Goal: Transaction & Acquisition: Obtain resource

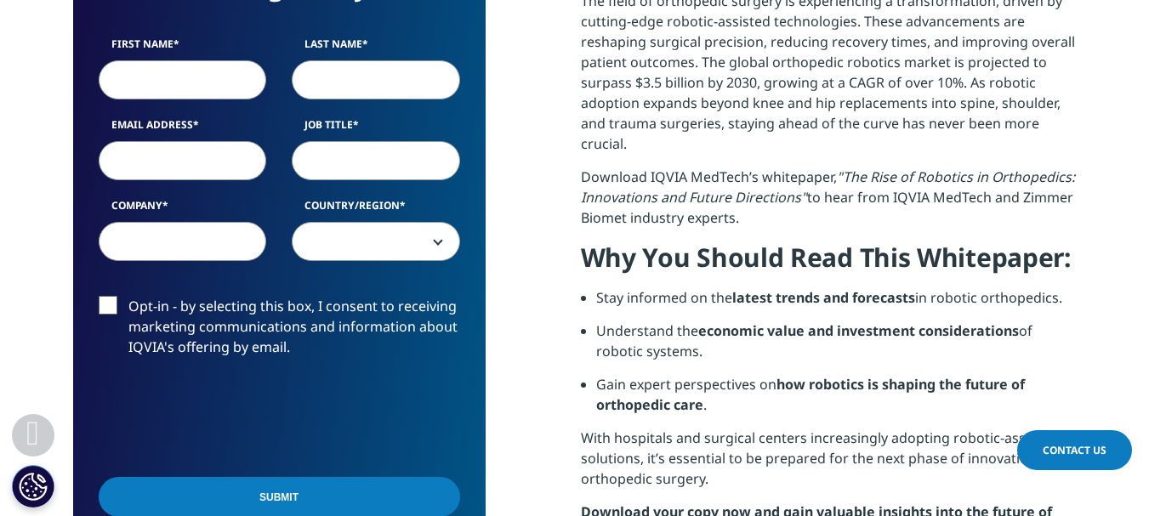
scroll to position [766, 0]
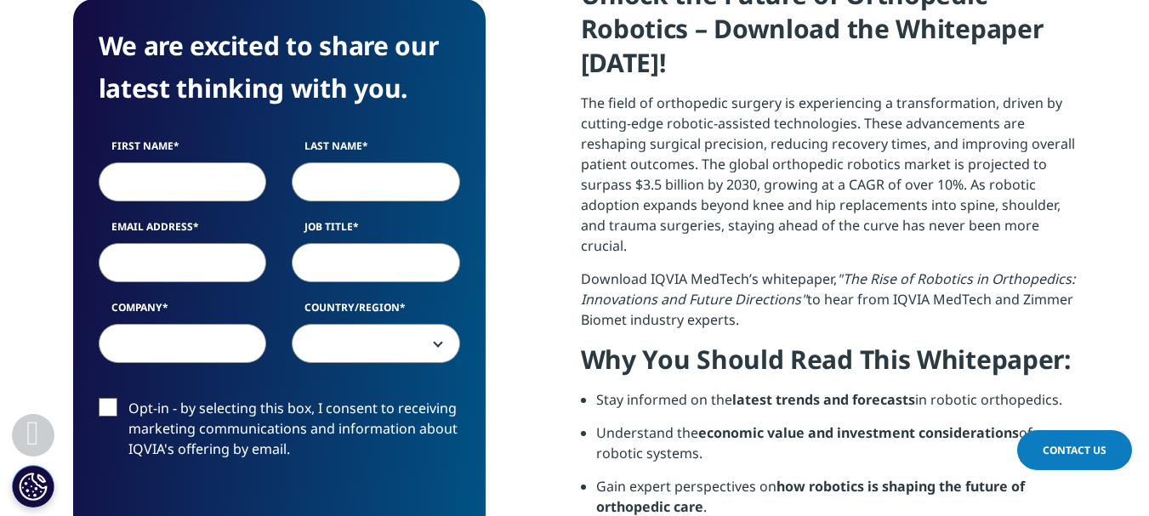
click at [123, 181] on input "First Name" at bounding box center [183, 181] width 168 height 39
type input "[PERSON_NAME]"
type input "a"
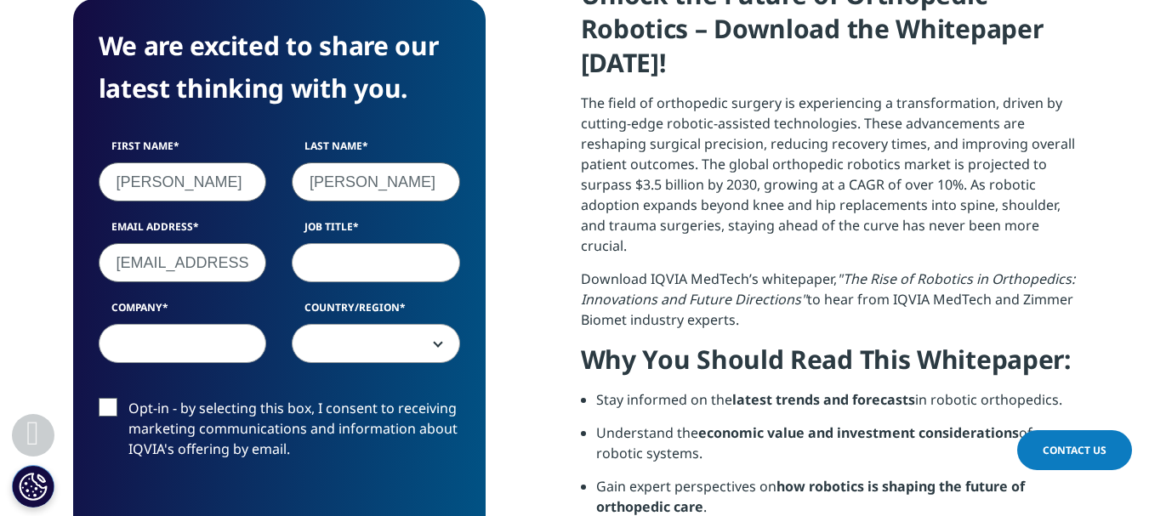
type input "[EMAIL_ADDRESS][DOMAIN_NAME]"
type input "Dr"
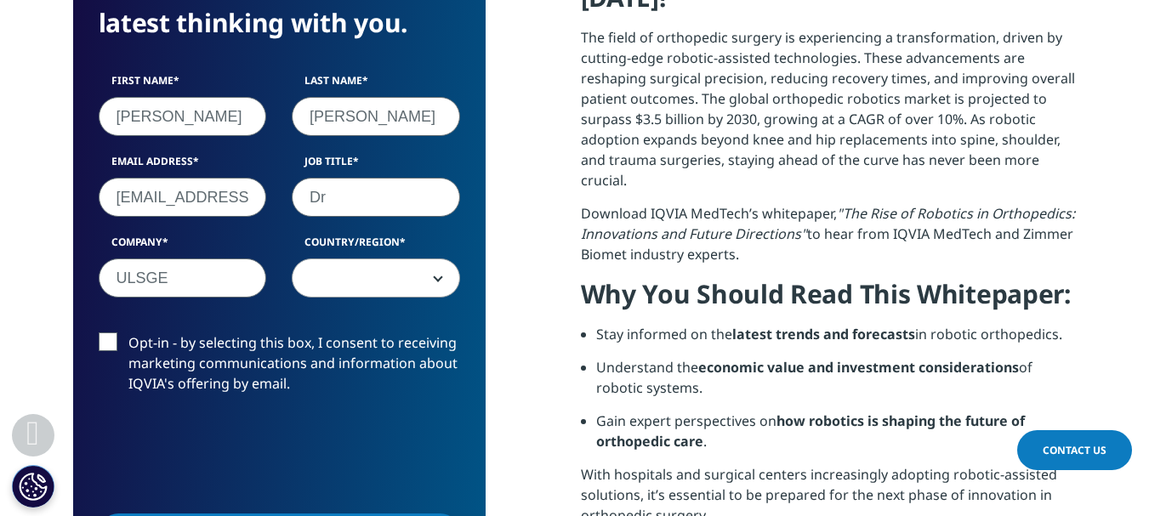
scroll to position [936, 0]
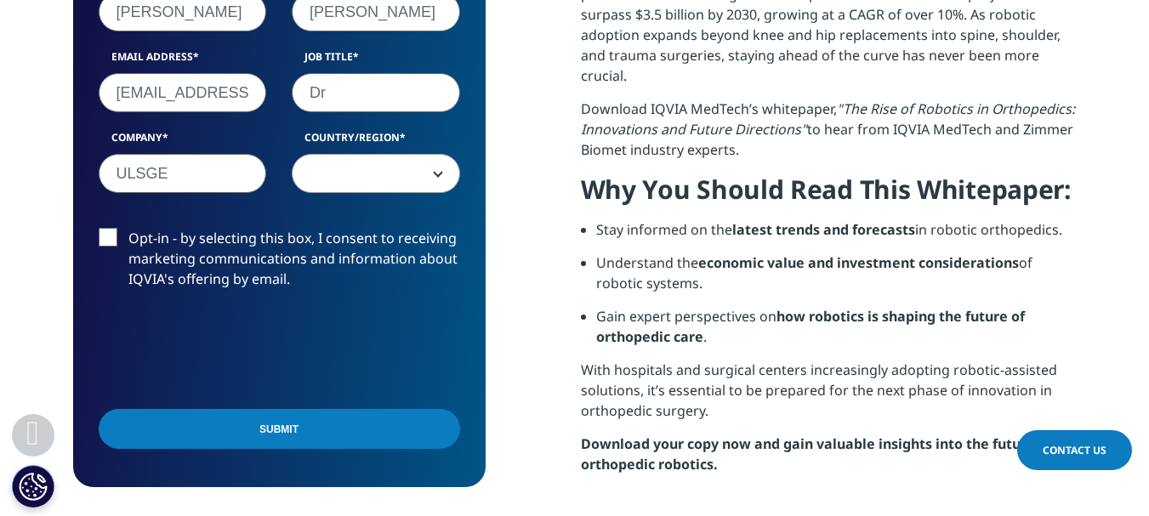
type input "ULSGE"
click at [332, 185] on span at bounding box center [376, 174] width 167 height 39
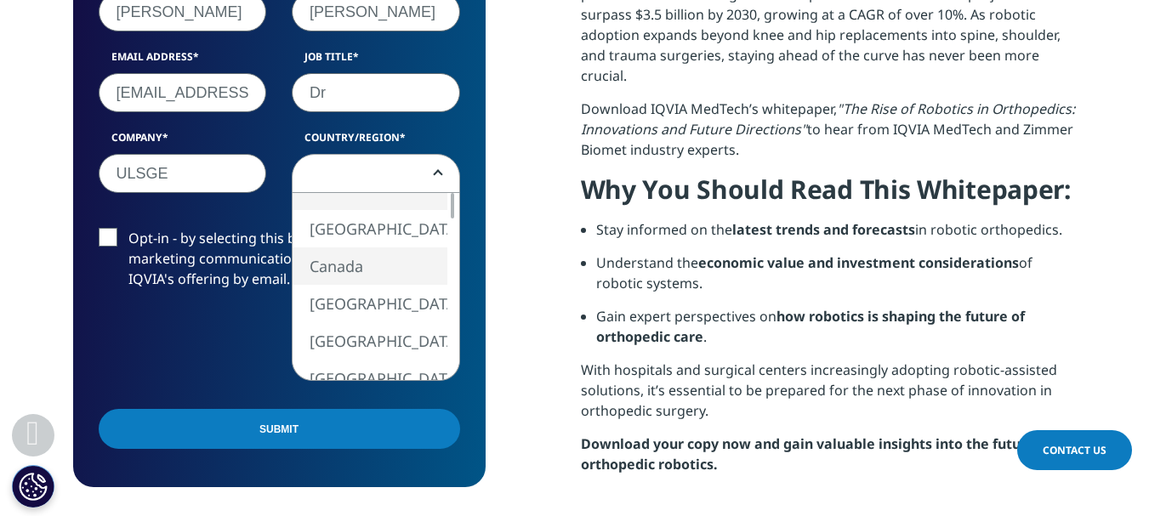
select select "Canada"
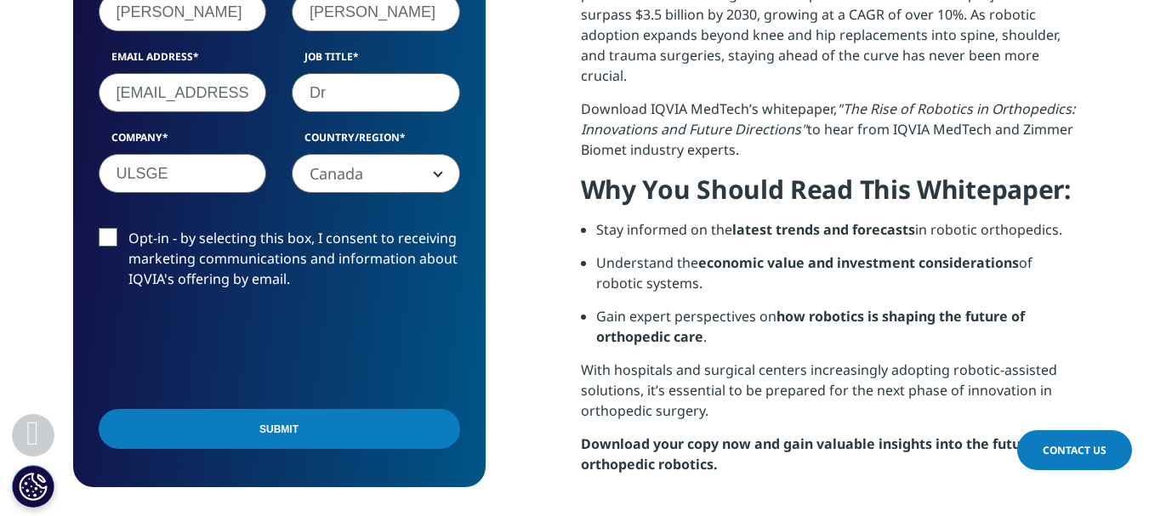
click at [173, 419] on input "Submit" at bounding box center [280, 429] width 362 height 40
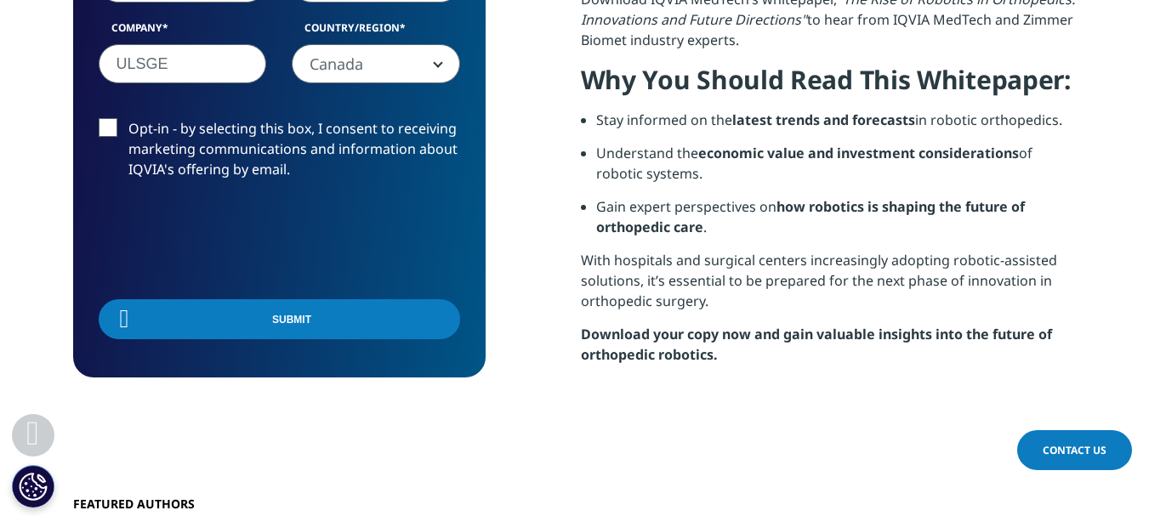
scroll to position [133, 413]
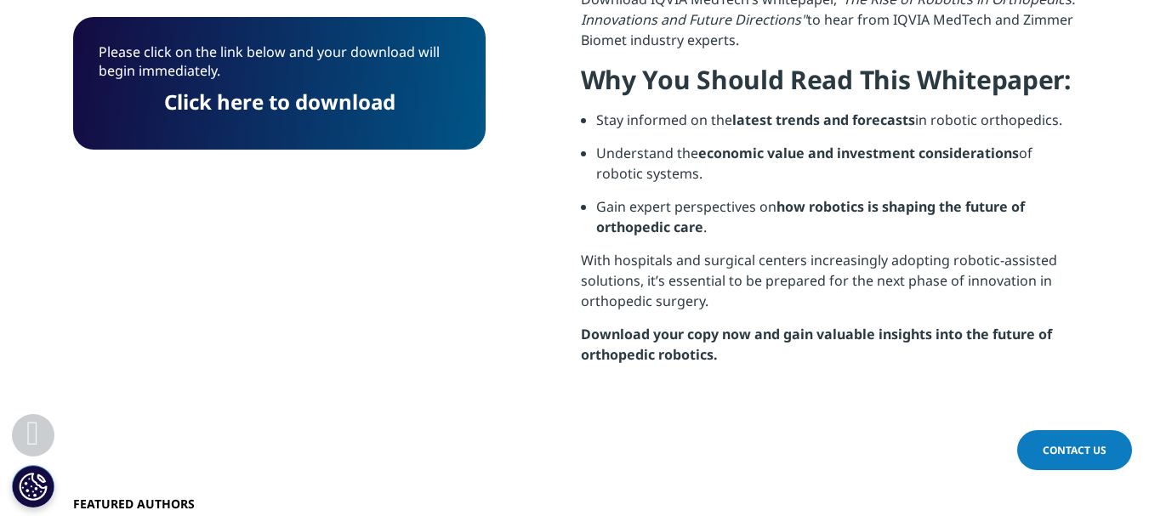
click at [291, 104] on link "Click here to download" at bounding box center [279, 102] width 231 height 28
